Goal: Communication & Community: Answer question/provide support

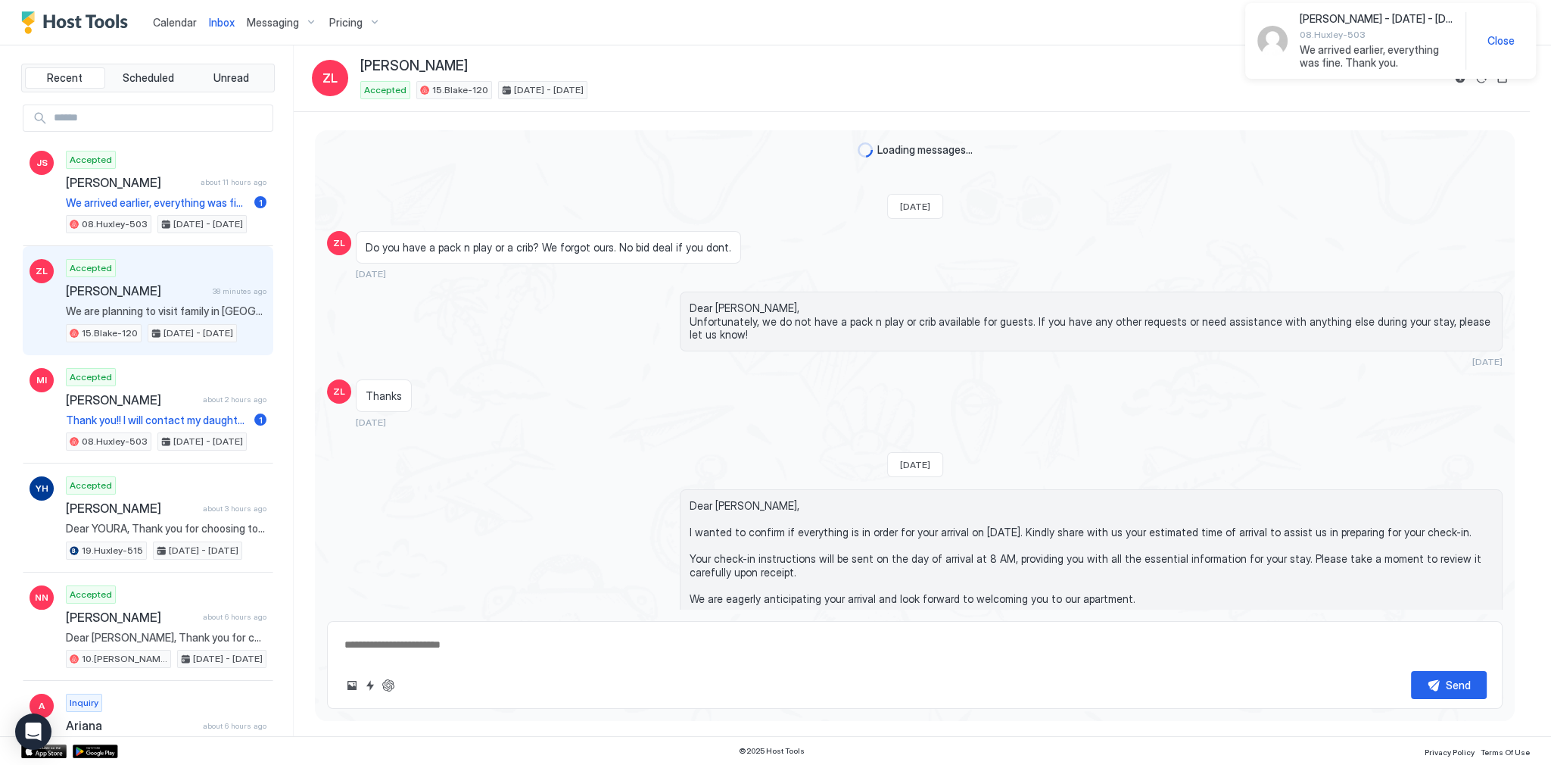
scroll to position [2729, 0]
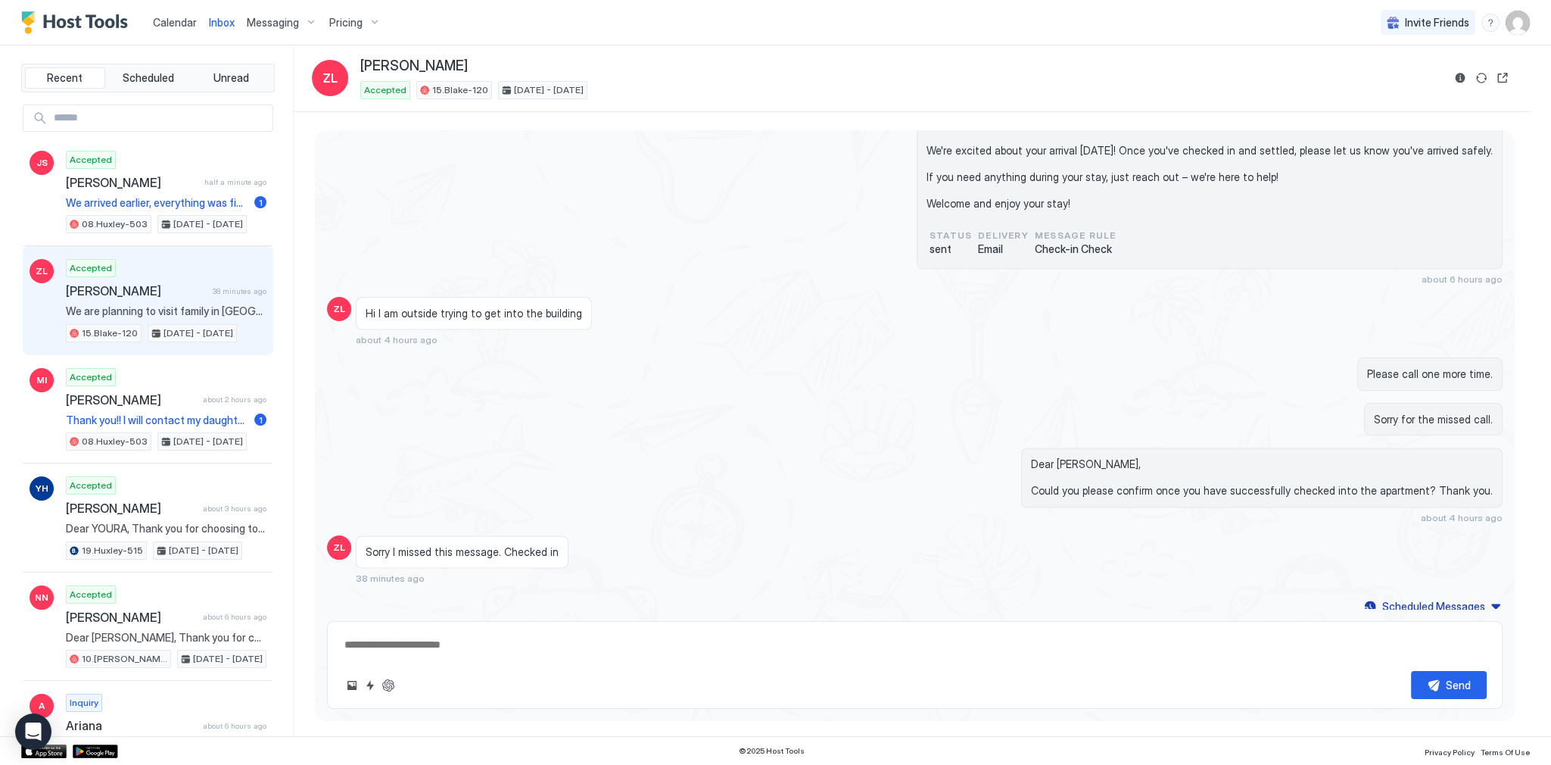
type textarea "*"
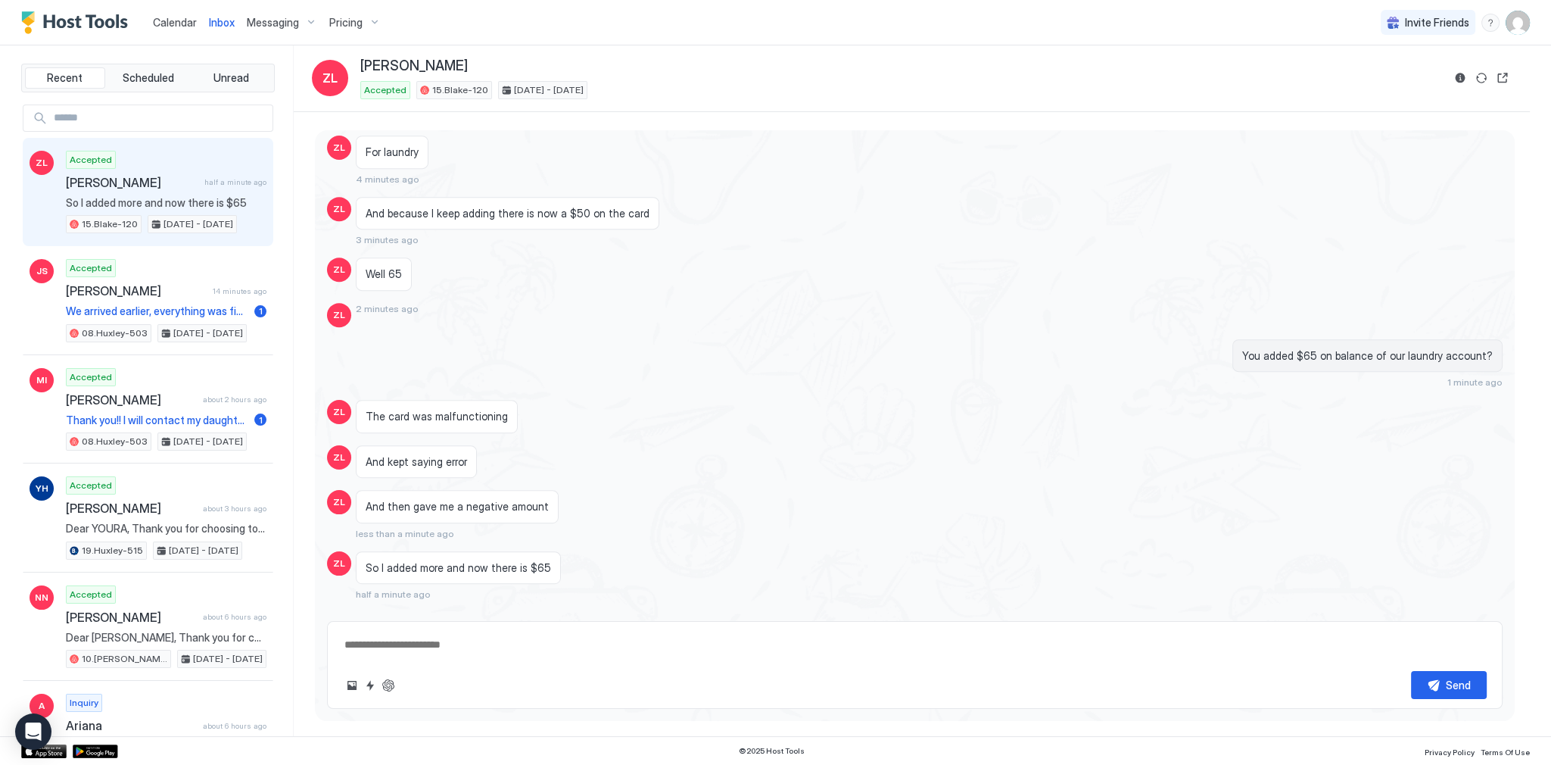
scroll to position [642, 0]
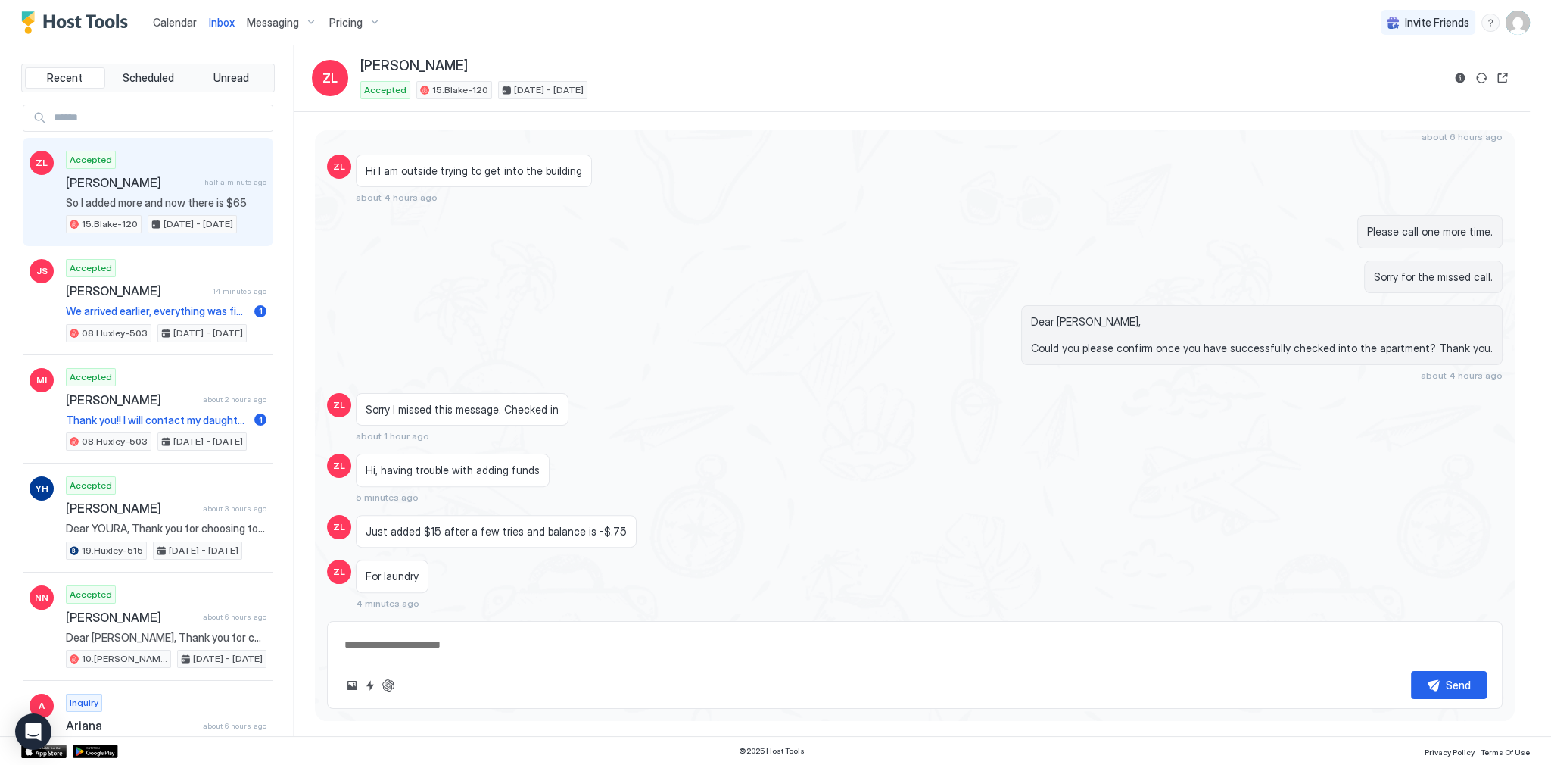
click at [738, 254] on div "Loading messages... Today Dear Zhanna, If our cleaning team finishes early, I'l…" at bounding box center [915, 272] width 1200 height 1569
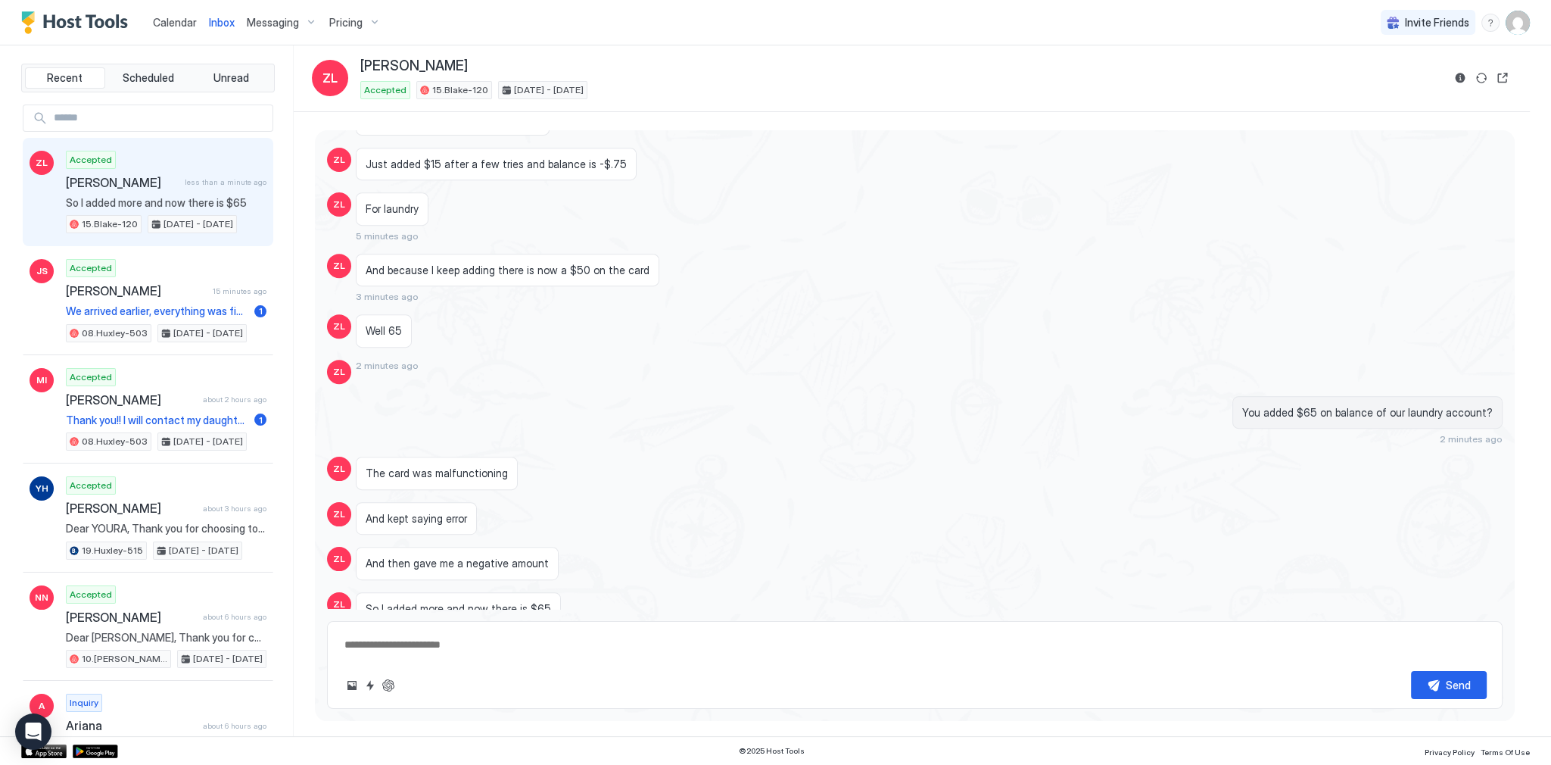
scroll to position [1049, 0]
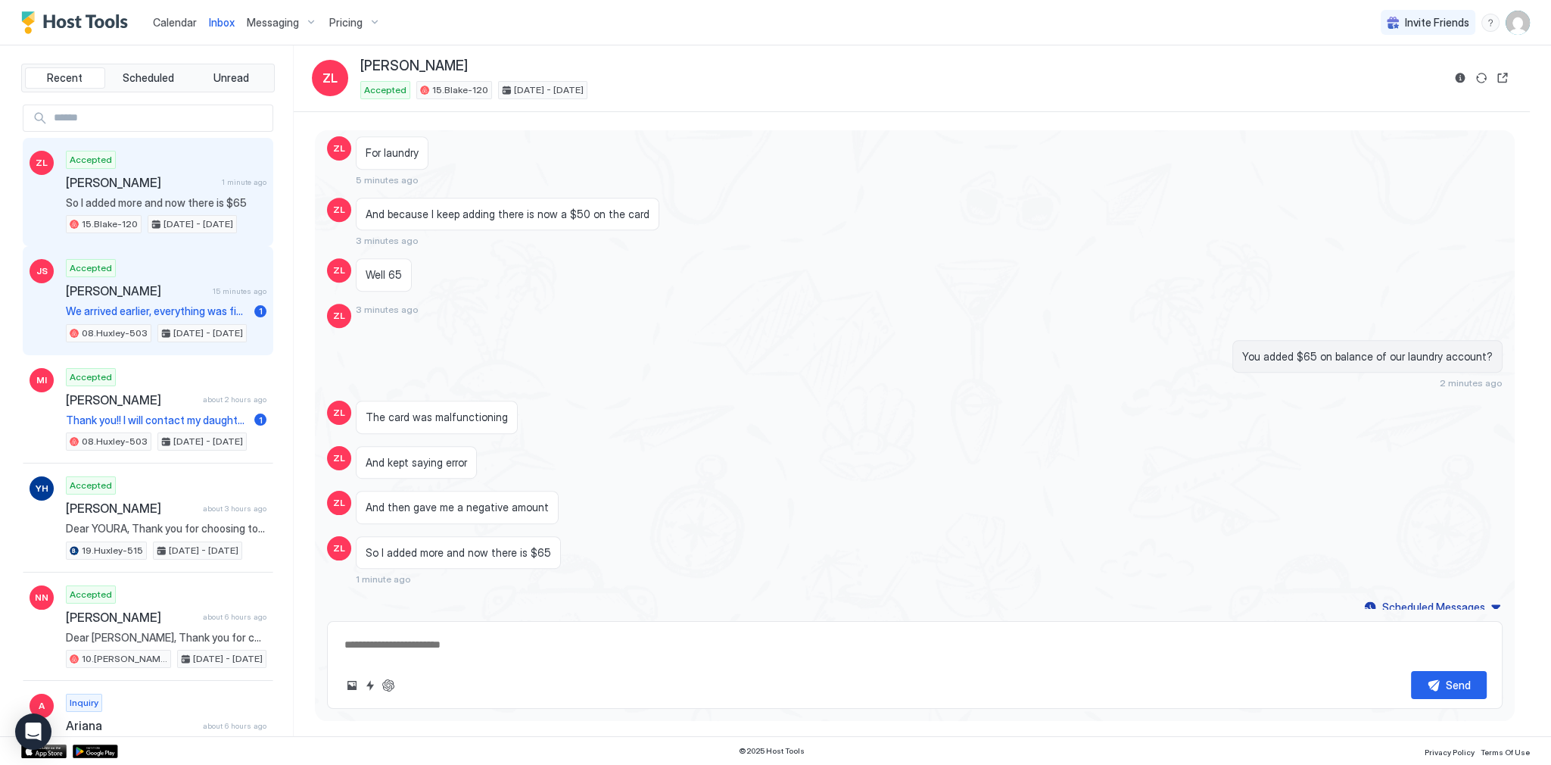
click at [223, 270] on div "Accepted [PERSON_NAME] 15 minutes ago We arrived earlier, everything was fine. …" at bounding box center [166, 300] width 201 height 83
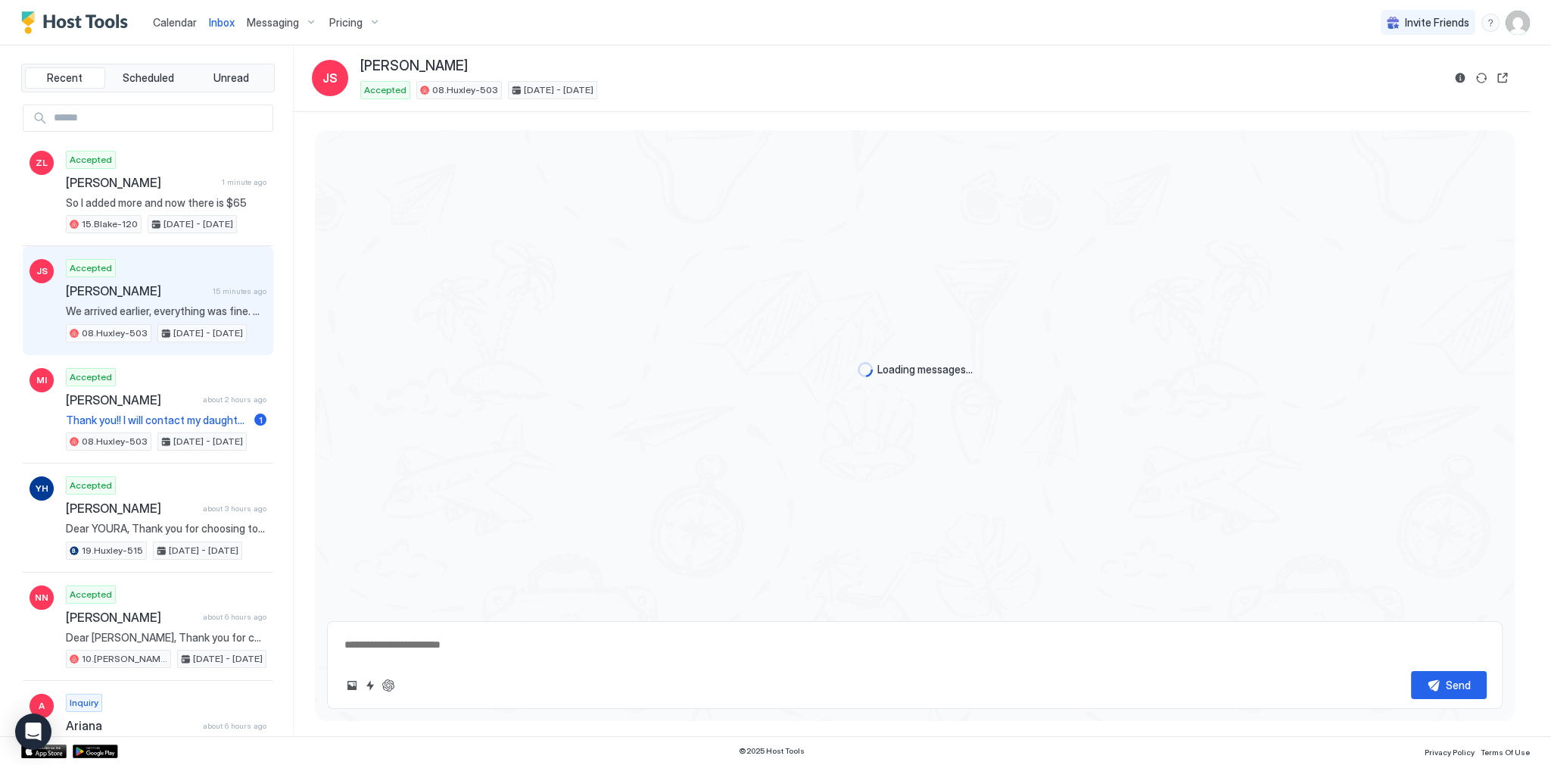
scroll to position [2183, 0]
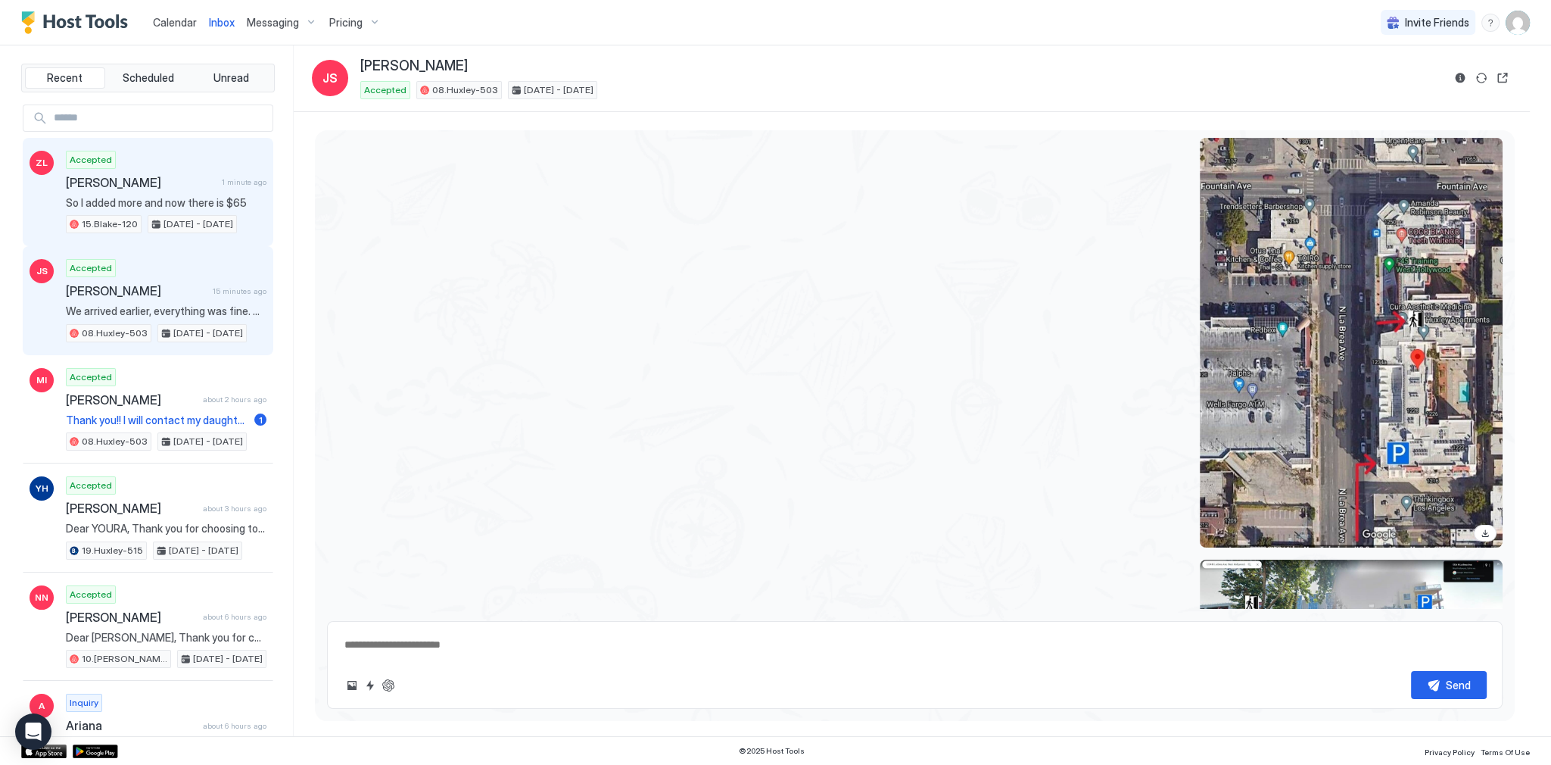
drag, startPoint x: 195, startPoint y: 225, endPoint x: 198, endPoint y: 189, distance: 36.5
click at [198, 189] on div "Accepted [PERSON_NAME] 1 minute ago So I added more and now there is $65 15.[PE…" at bounding box center [166, 192] width 201 height 83
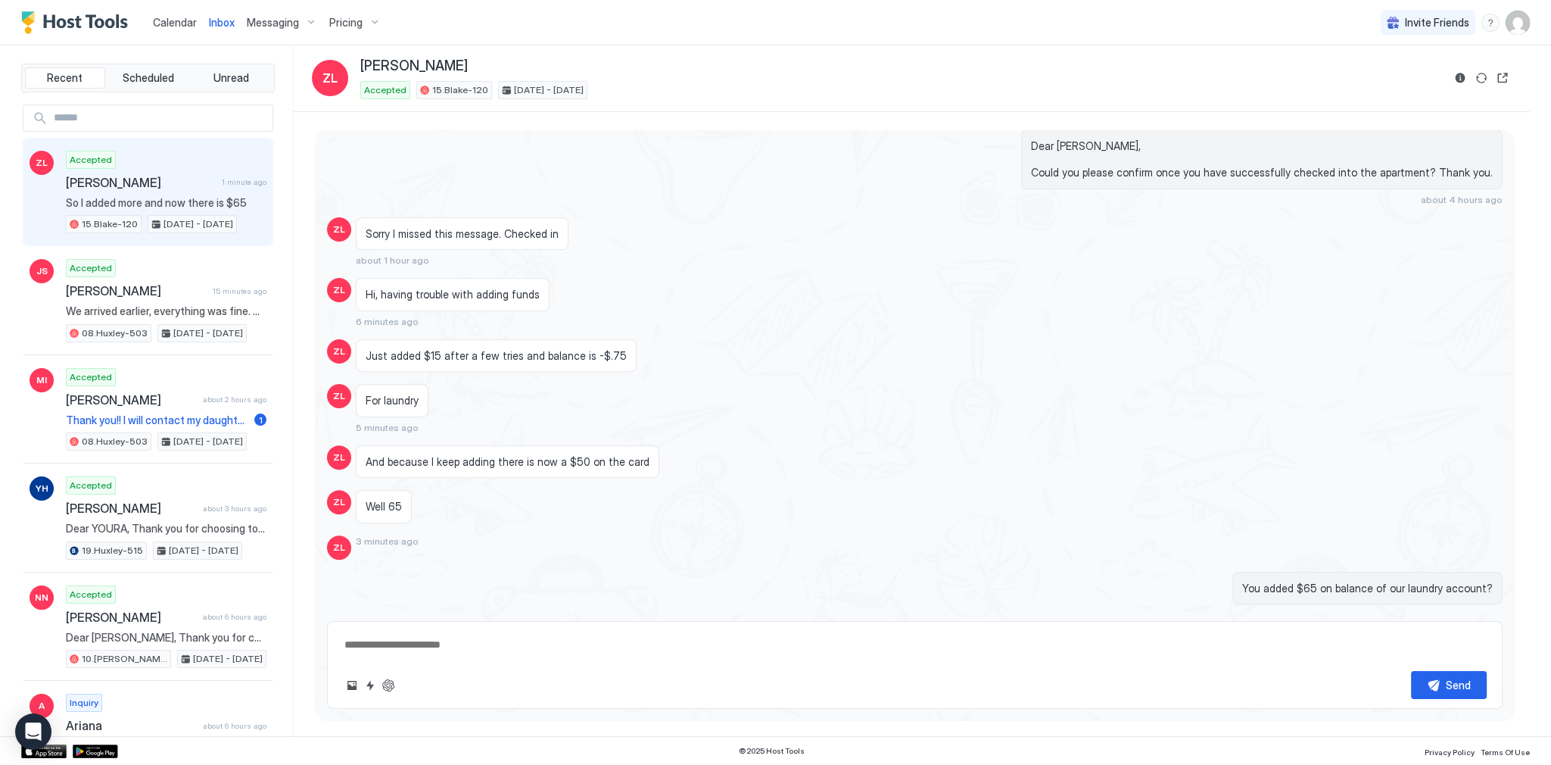
scroll to position [1066, 0]
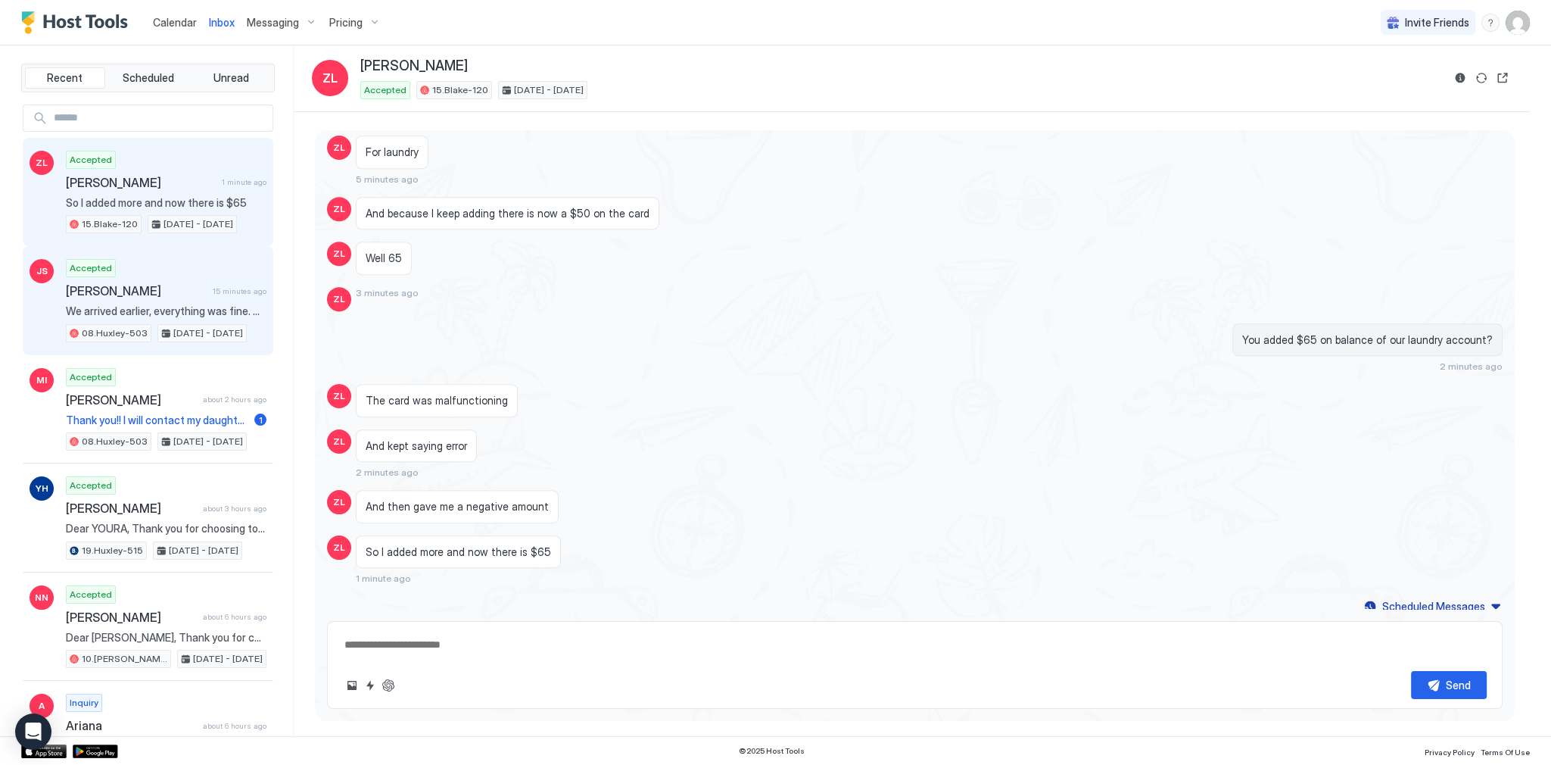
click at [176, 248] on div "JS Accepted [PERSON_NAME] 15 minutes ago We arrived earlier, everything was fin…" at bounding box center [148, 300] width 251 height 109
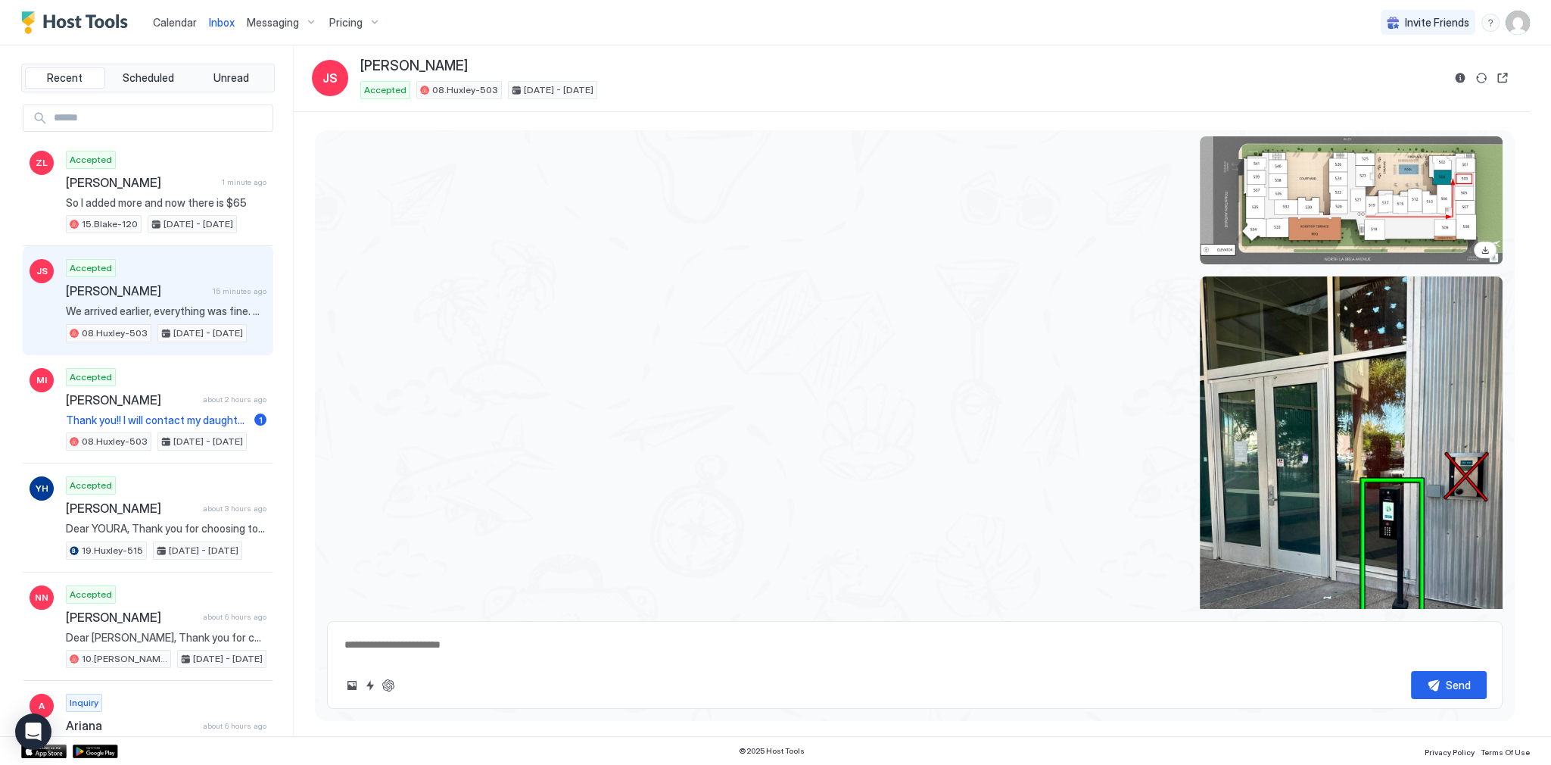
scroll to position [3614, 0]
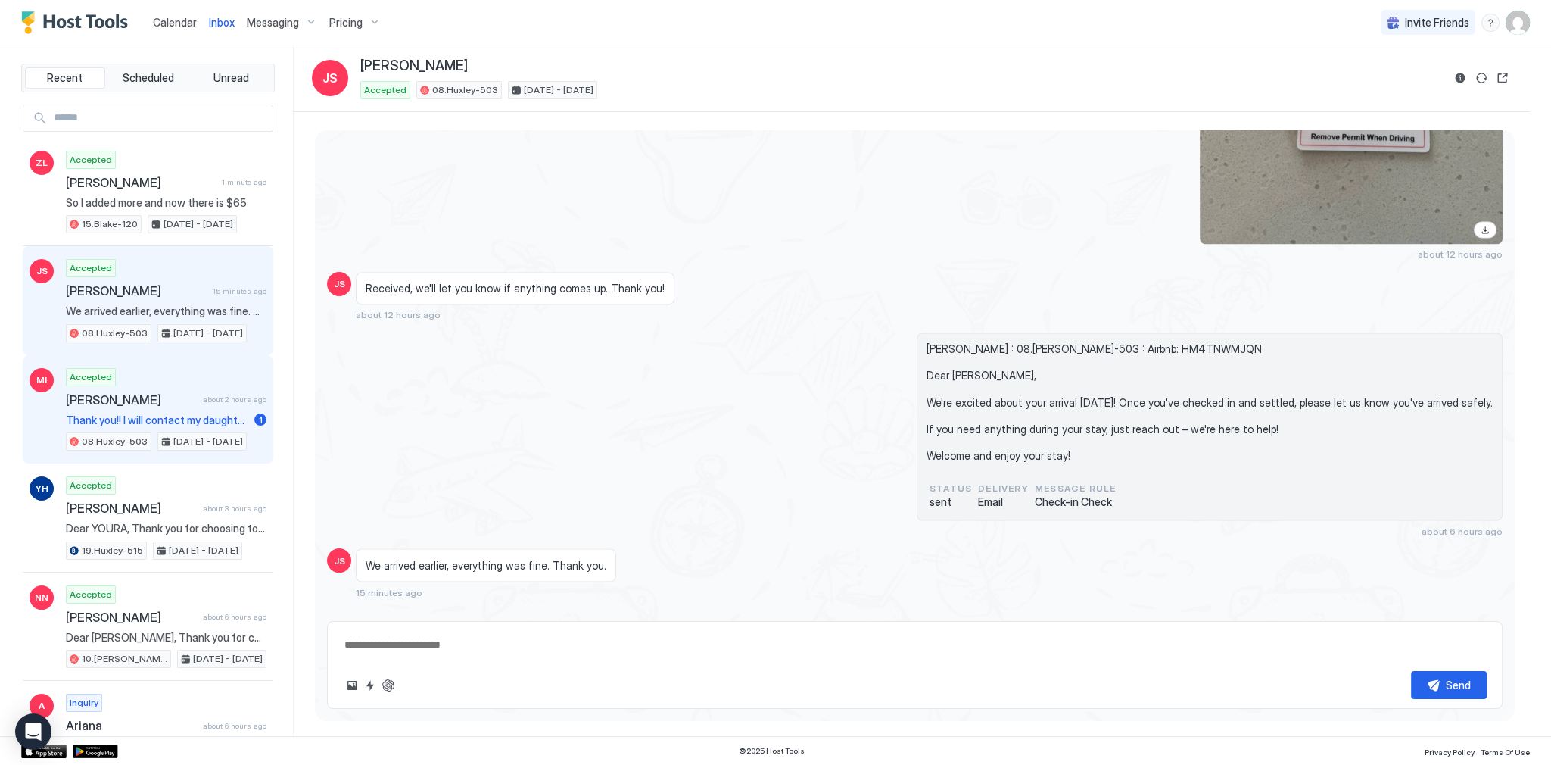
click at [178, 363] on div "MI Accepted [PERSON_NAME] about 2 hours ago Thank you!! I will contact my daugh…" at bounding box center [148, 409] width 251 height 109
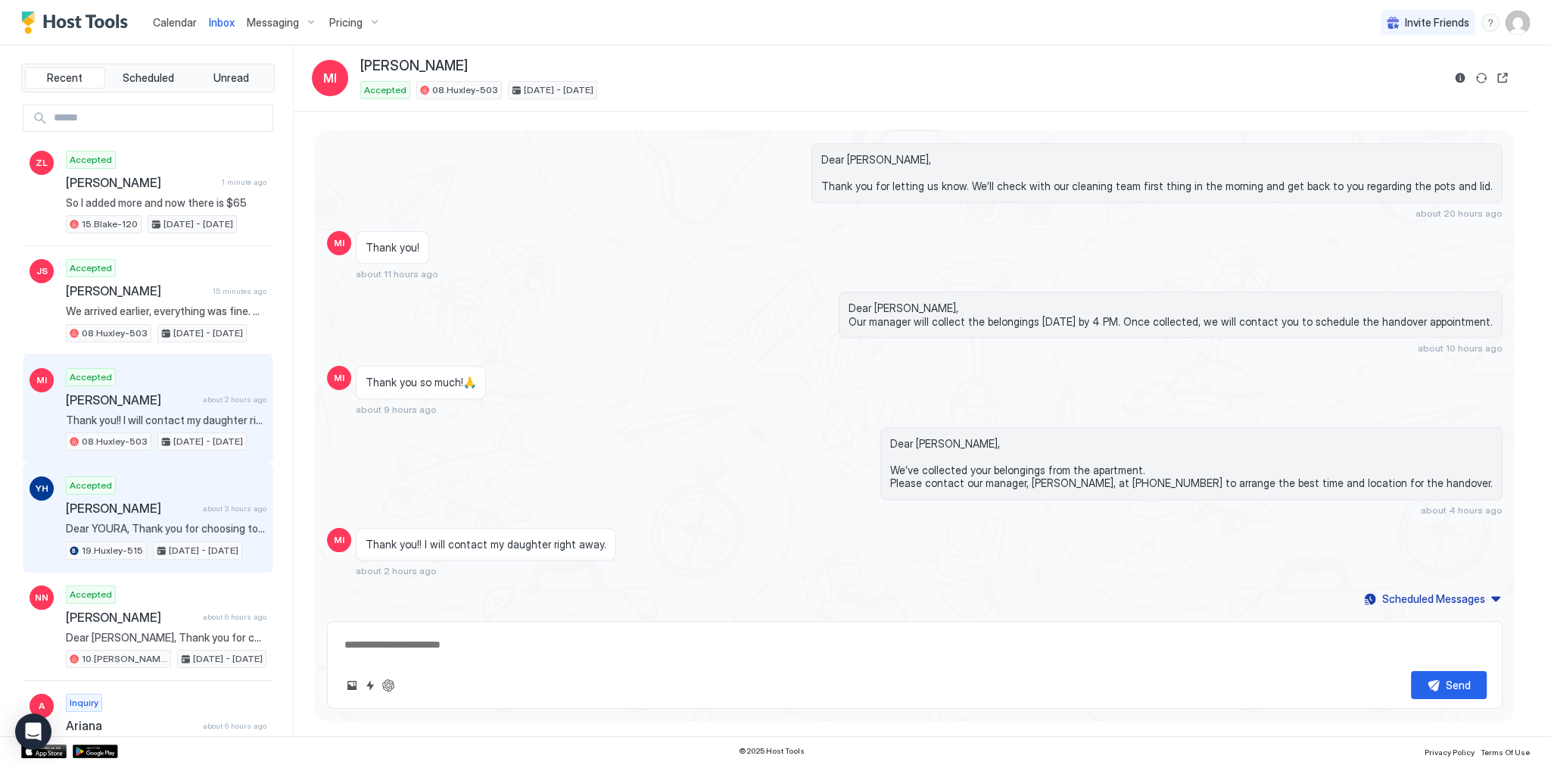
scroll to position [1747, 0]
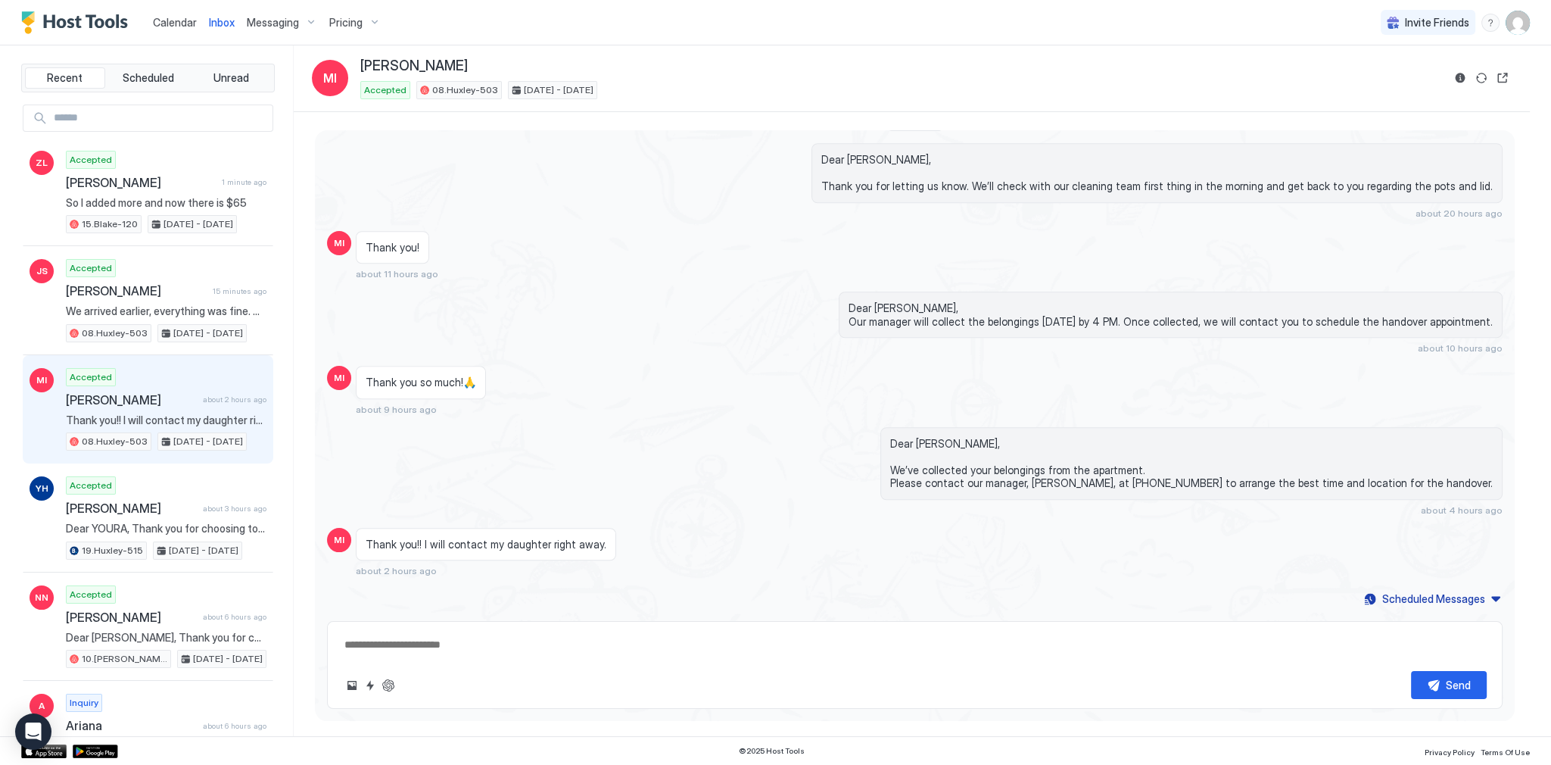
type textarea "*"
